Goal: Information Seeking & Learning: Learn about a topic

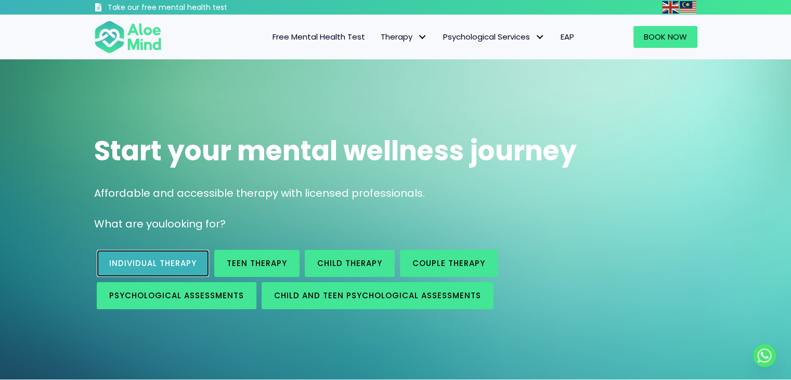
click at [144, 267] on span "Individual therapy" at bounding box center [152, 262] width 87 height 11
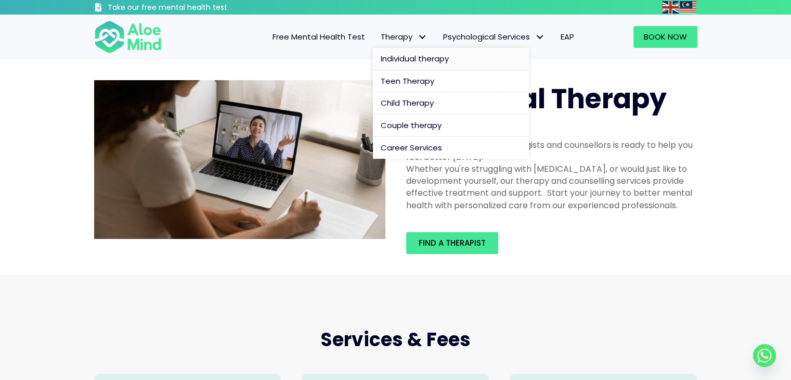
click at [403, 58] on span "Individual therapy" at bounding box center [415, 58] width 68 height 11
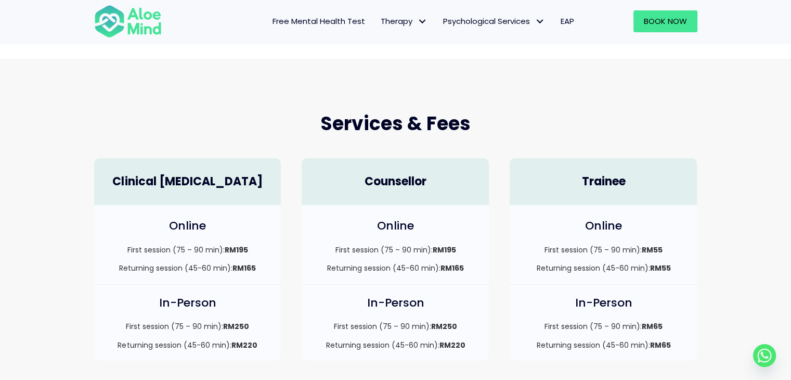
scroll to position [318, 0]
